Goal: Information Seeking & Learning: Check status

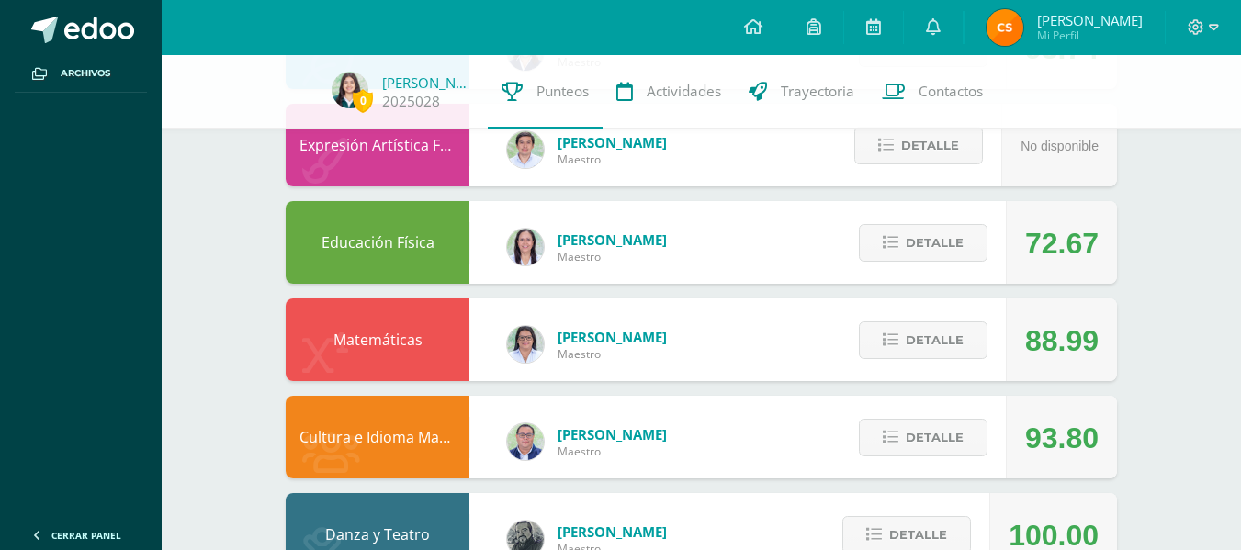
scroll to position [1221, 0]
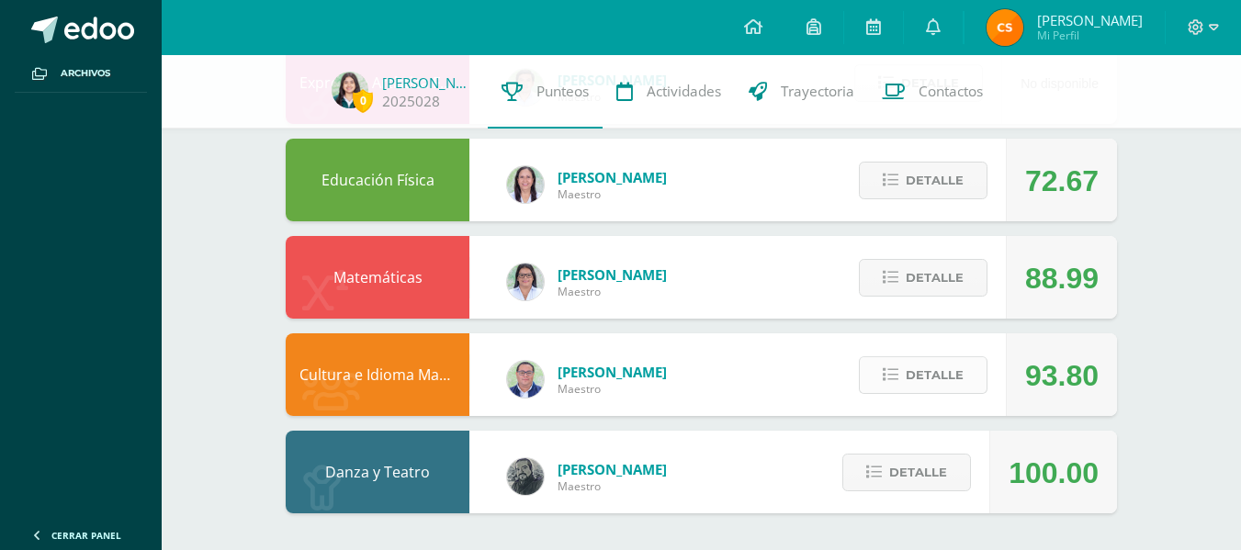
click at [902, 376] on button "Detalle" at bounding box center [923, 375] width 129 height 38
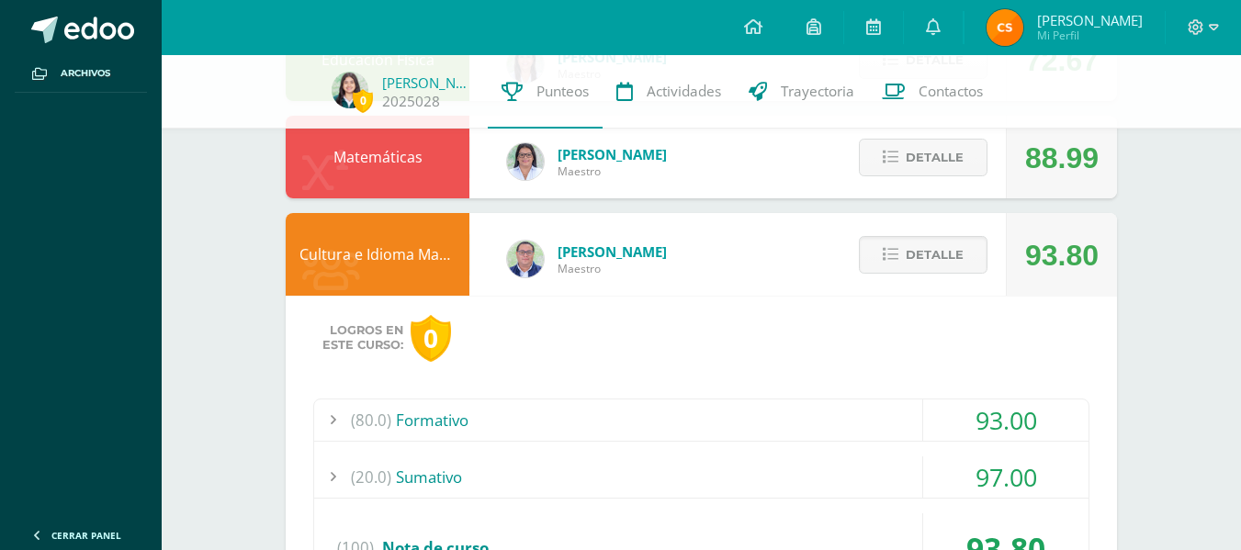
scroll to position [1344, 0]
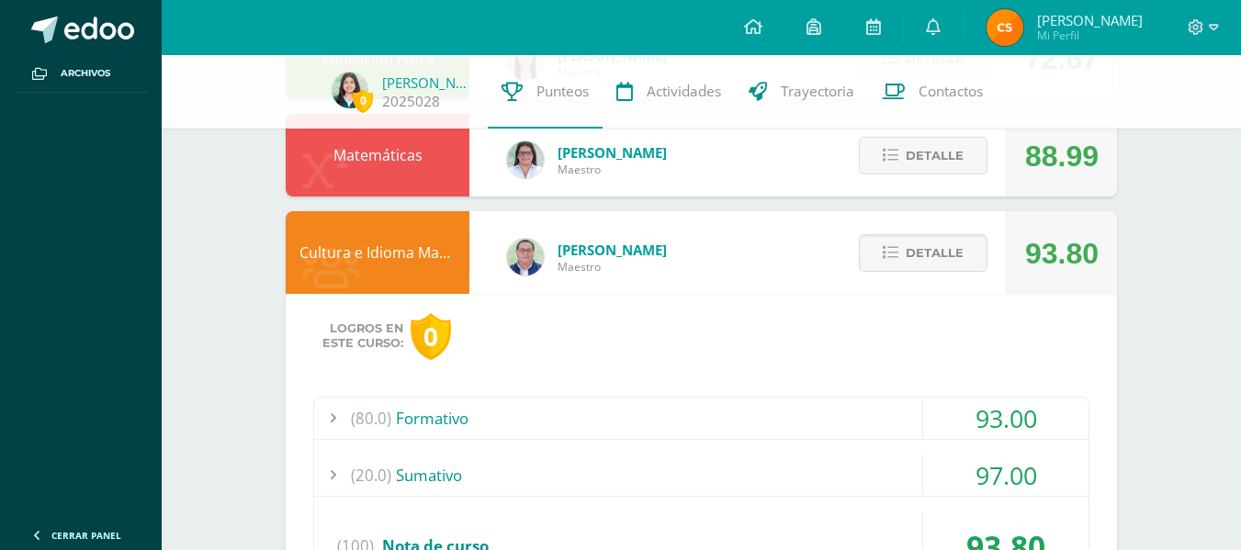
click at [862, 400] on div "(80.0) Formativo" at bounding box center [701, 418] width 774 height 41
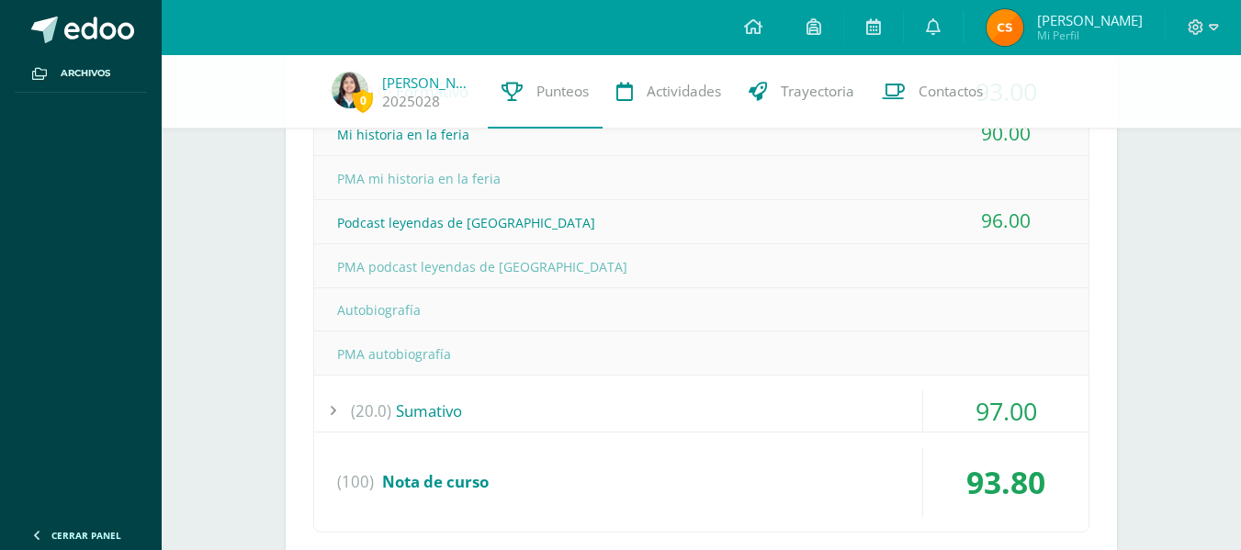
scroll to position [1710, 0]
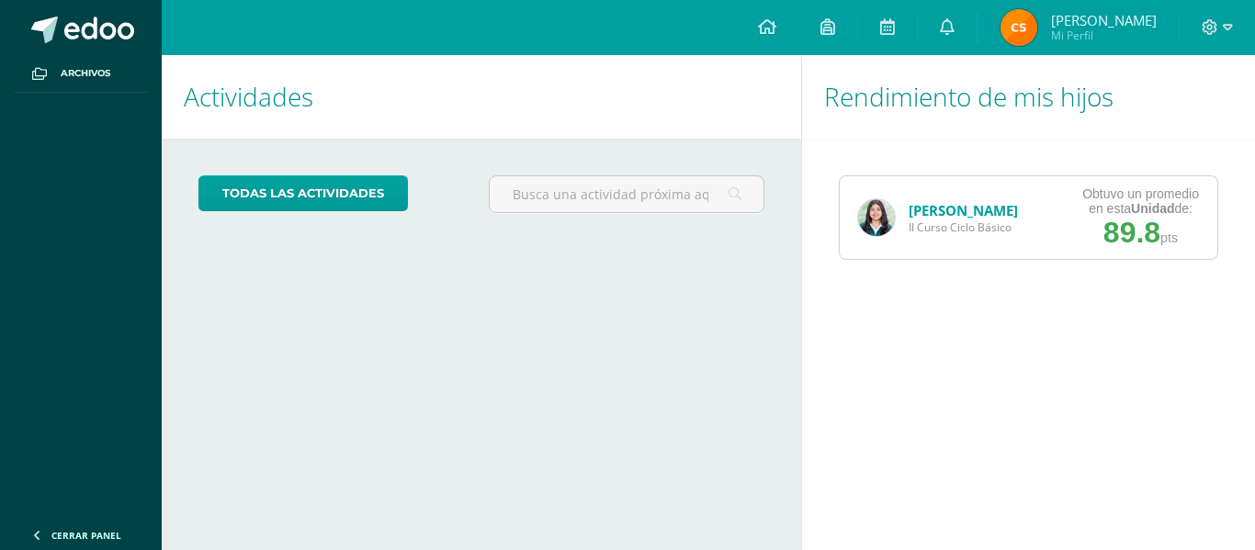
click at [954, 215] on link "[PERSON_NAME]" at bounding box center [962, 210] width 109 height 18
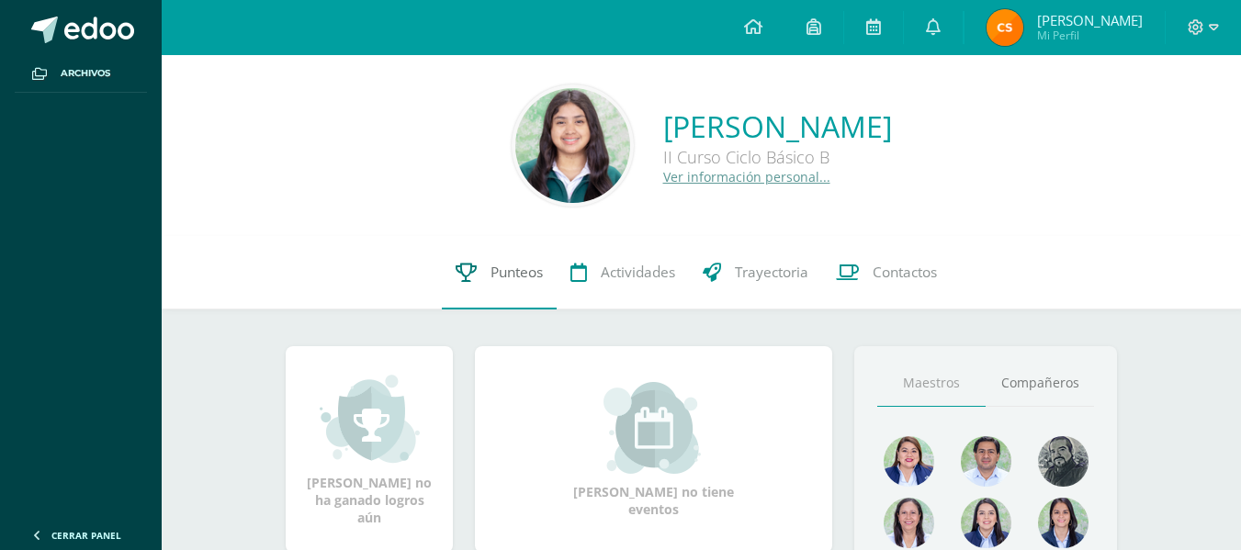
click at [481, 269] on link "Punteos" at bounding box center [499, 272] width 115 height 73
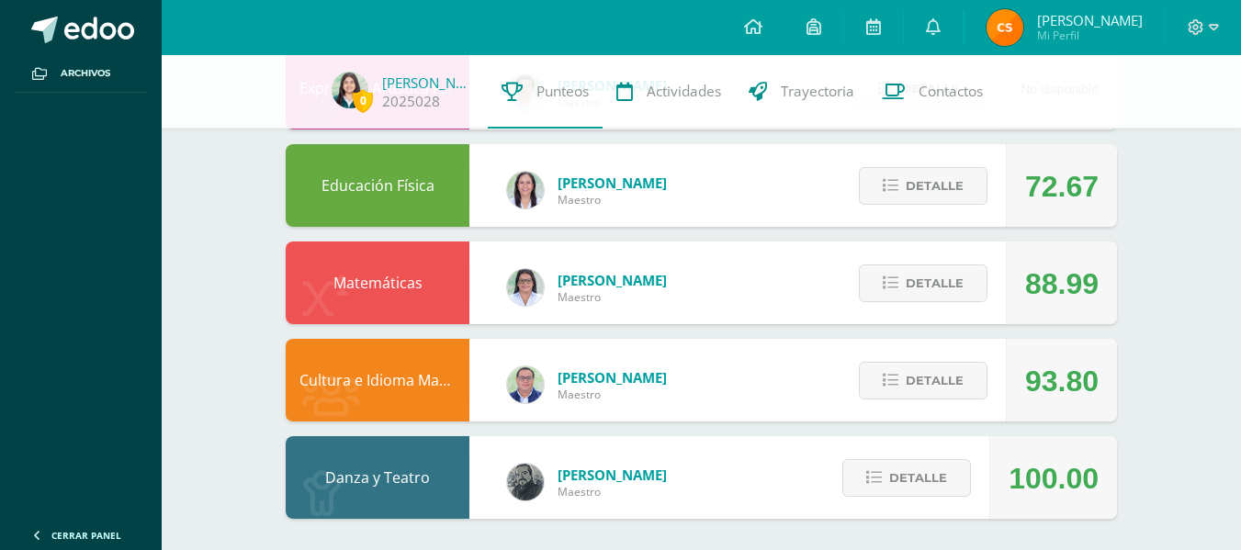
scroll to position [1221, 0]
